Goal: Navigation & Orientation: Find specific page/section

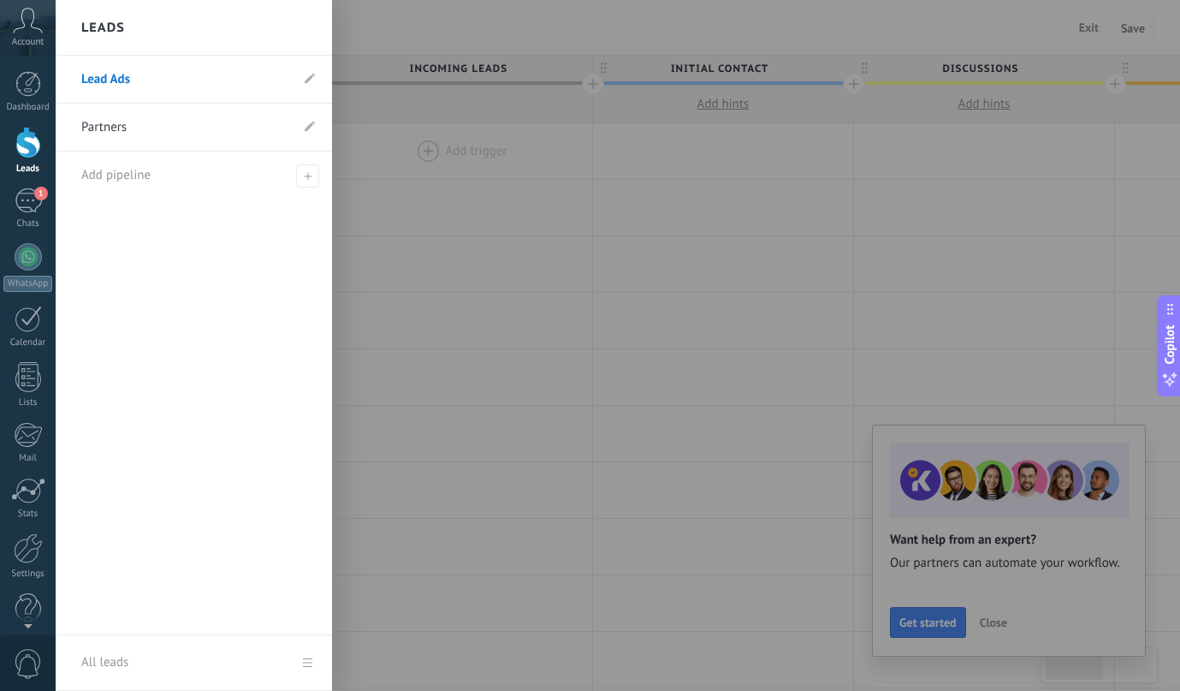
click at [24, 145] on div at bounding box center [28, 143] width 26 height 32
